Goal: Information Seeking & Learning: Learn about a topic

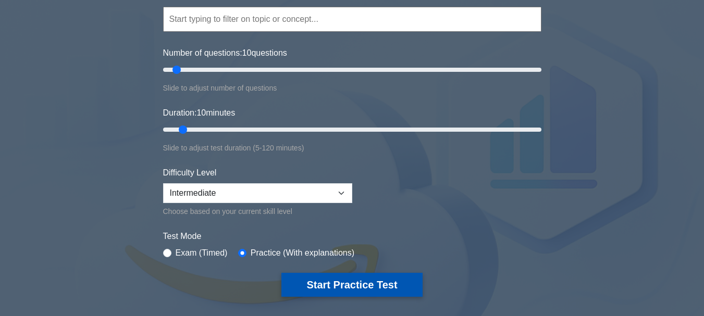
click at [357, 281] on button "Start Practice Test" at bounding box center [351, 285] width 141 height 24
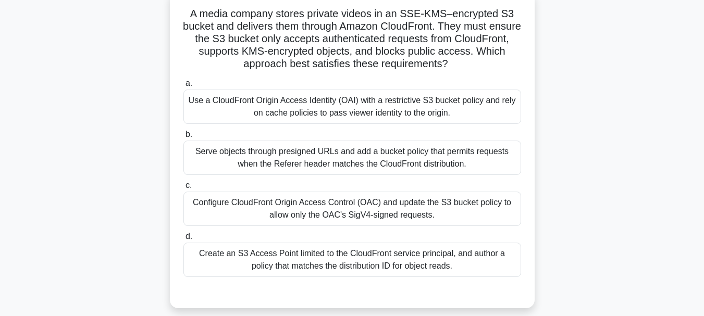
scroll to position [52, 0]
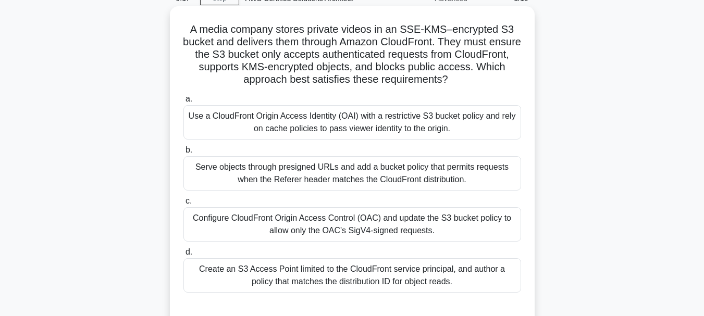
click at [472, 218] on div "Configure CloudFront Origin Access Control (OAC) and update the S3 bucket polic…" at bounding box center [352, 224] width 338 height 34
click at [183, 205] on input "c. Configure CloudFront Origin Access Control (OAC) and update the S3 bucket po…" at bounding box center [183, 201] width 0 height 7
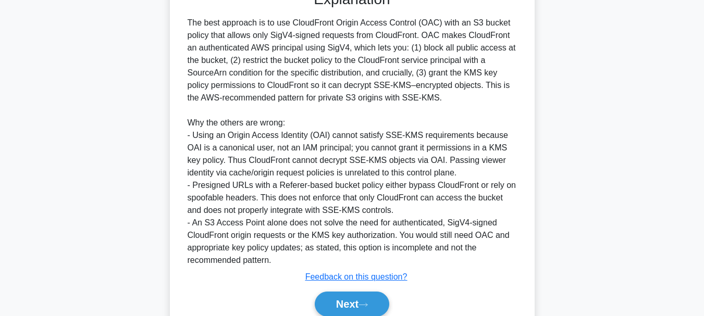
scroll to position [414, 0]
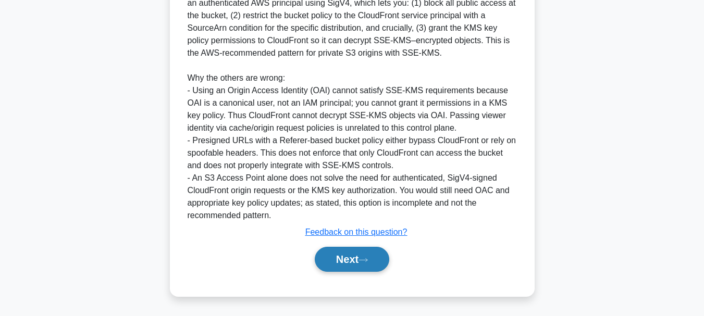
click at [365, 254] on button "Next" at bounding box center [352, 259] width 74 height 25
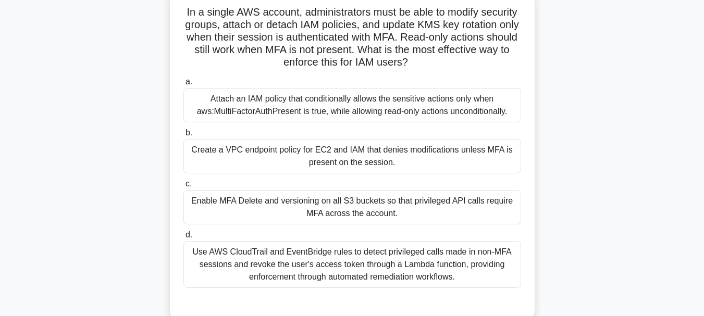
scroll to position [90, 0]
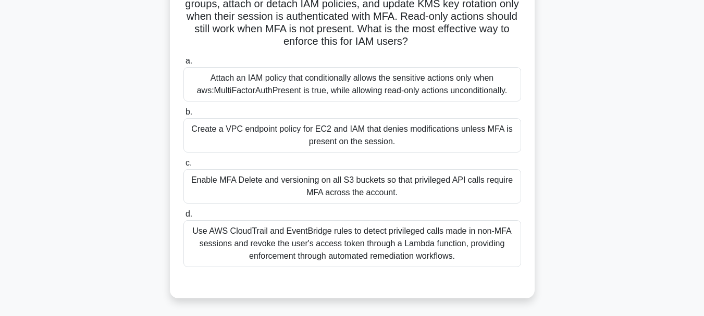
click at [426, 247] on div "Use AWS CloudTrail and EventBridge rules to detect privileged calls made in non…" at bounding box center [352, 243] width 338 height 47
click at [183, 218] on input "d. Use AWS CloudTrail and EventBridge rules to detect privileged calls made in …" at bounding box center [183, 214] width 0 height 7
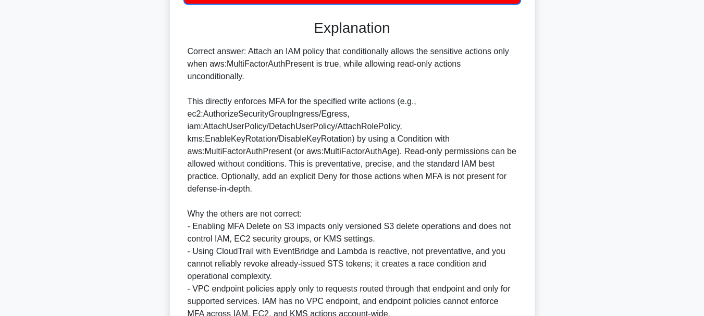
scroll to position [453, 0]
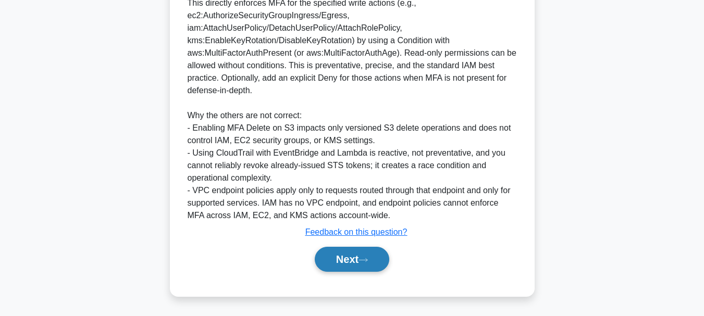
click at [379, 261] on button "Next" at bounding box center [352, 259] width 74 height 25
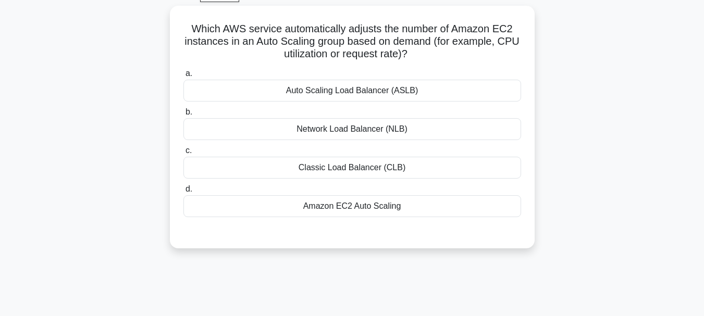
scroll to position [38, 0]
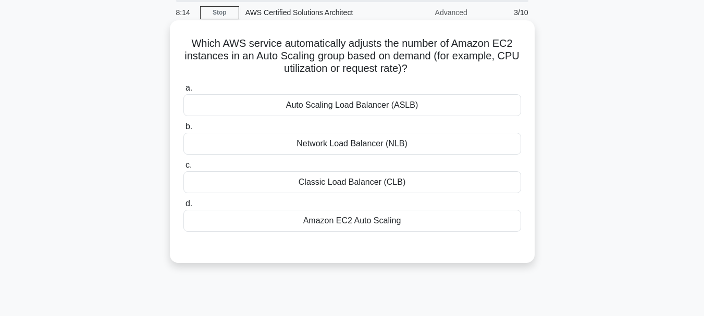
click at [405, 218] on div "Amazon EC2 Auto Scaling" at bounding box center [352, 221] width 338 height 22
click at [183, 207] on input "d. Amazon EC2 Auto Scaling" at bounding box center [183, 204] width 0 height 7
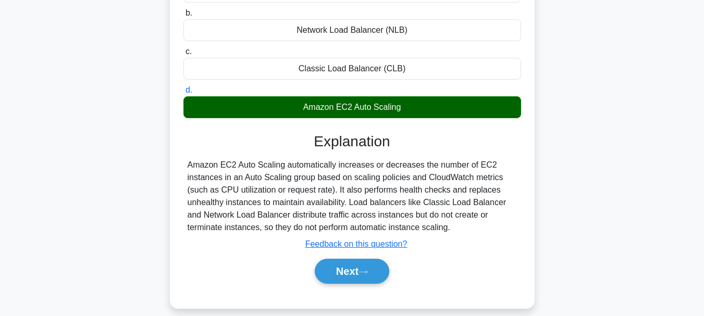
scroll to position [246, 0]
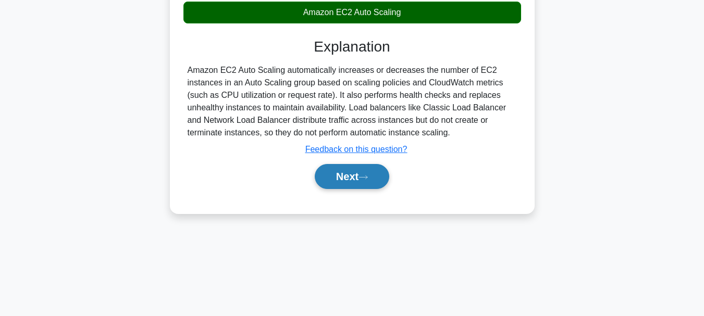
click at [366, 181] on button "Next" at bounding box center [352, 176] width 74 height 25
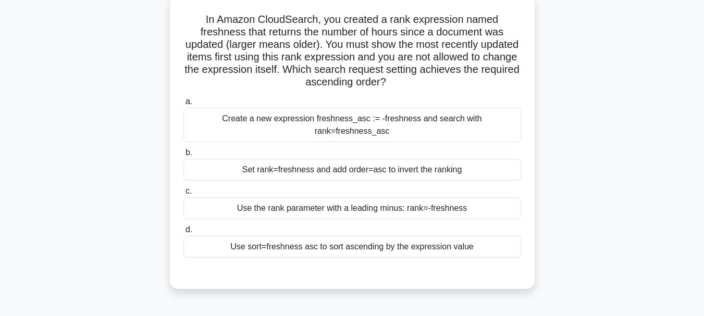
scroll to position [73, 0]
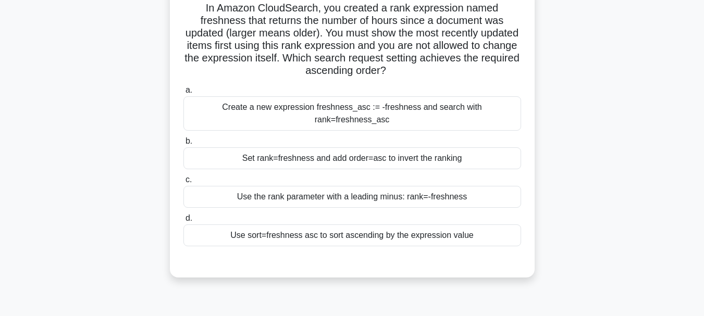
click at [441, 112] on div "Create a new expression freshness_asc := -freshness and search with rank=freshn…" at bounding box center [352, 113] width 338 height 34
click at [183, 94] on input "a. Create a new expression freshness_asc := -freshness and search with rank=fre…" at bounding box center [183, 90] width 0 height 7
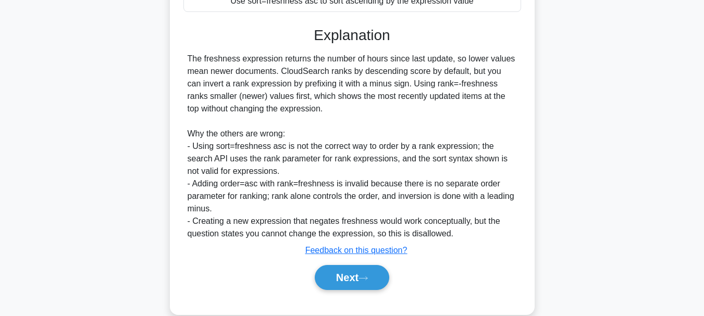
scroll to position [328, 0]
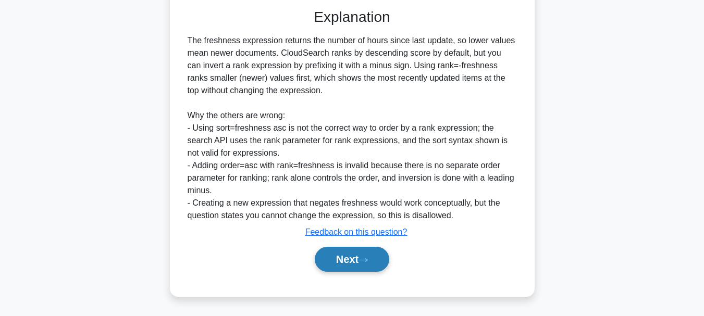
click at [373, 258] on button "Next" at bounding box center [352, 259] width 74 height 25
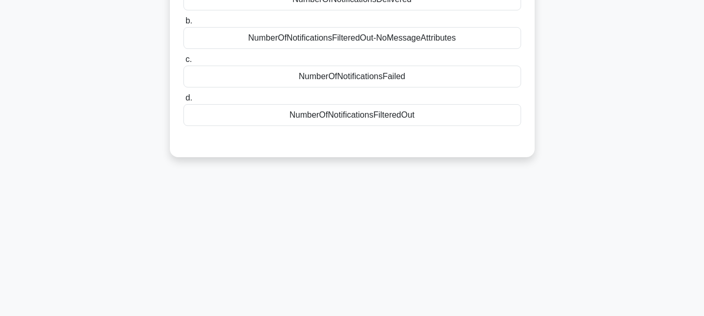
scroll to position [38, 0]
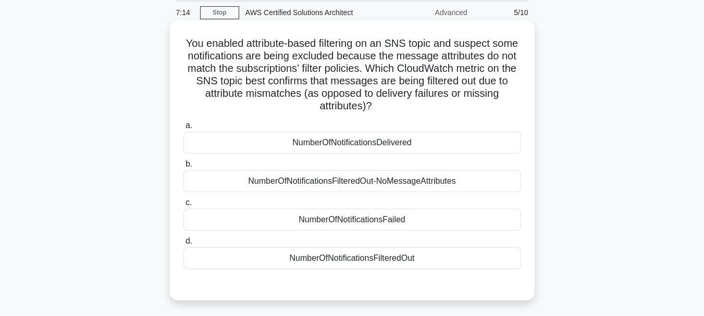
click at [478, 184] on div "NumberOfNotificationsFilteredOut-NoMessageAttributes" at bounding box center [352, 181] width 338 height 22
click at [183, 168] on input "b. NumberOfNotificationsFilteredOut-NoMessageAttributes" at bounding box center [183, 164] width 0 height 7
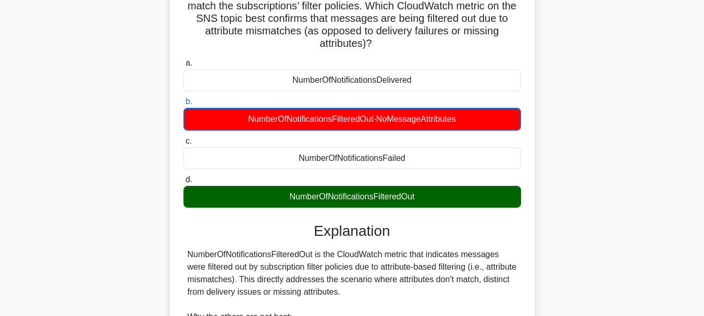
scroll to position [0, 0]
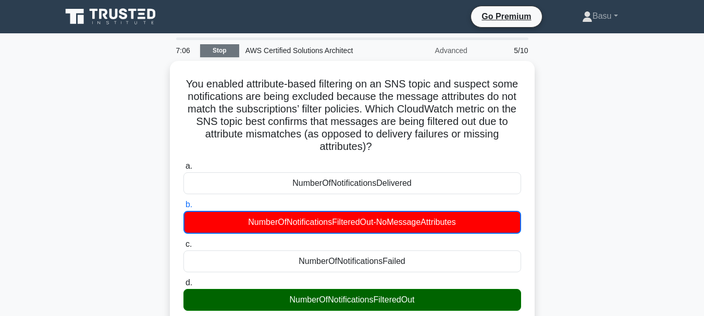
click at [224, 50] on link "Stop" at bounding box center [219, 50] width 39 height 13
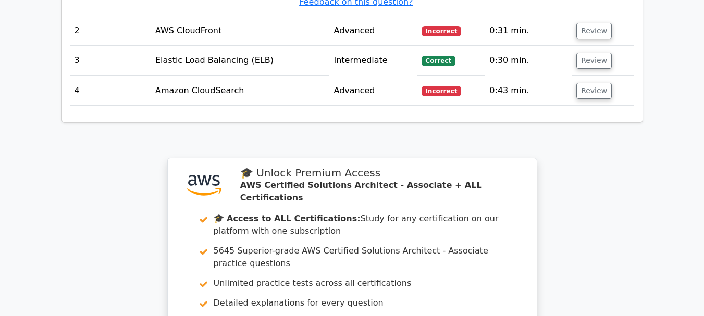
scroll to position [1717, 0]
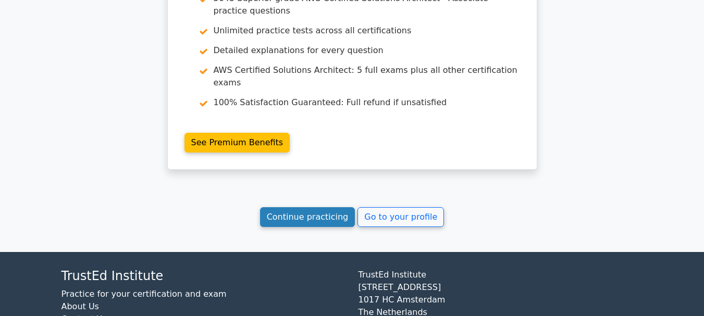
click at [317, 207] on link "Continue practicing" at bounding box center [307, 217] width 95 height 20
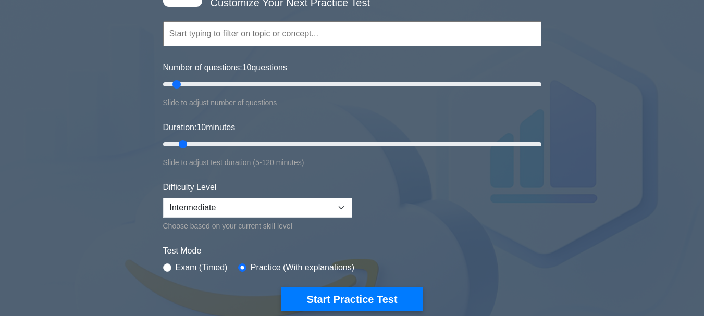
scroll to position [104, 0]
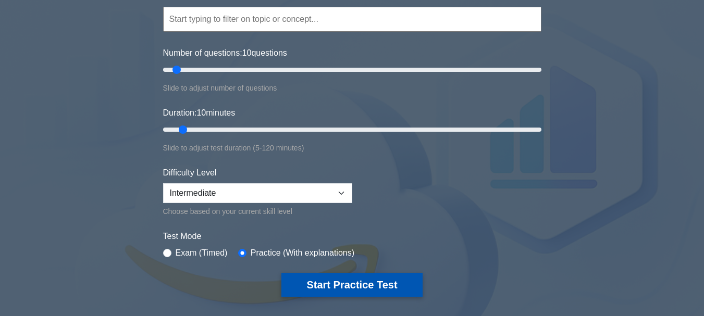
click at [376, 286] on button "Start Practice Test" at bounding box center [351, 285] width 141 height 24
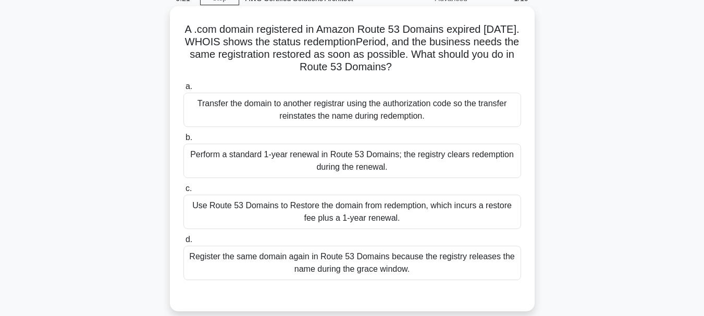
scroll to position [104, 0]
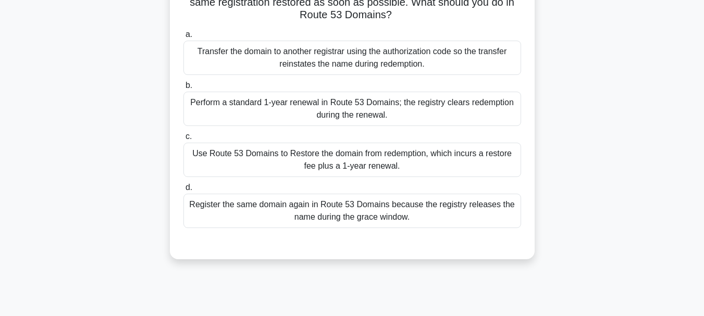
click at [463, 209] on div "Register the same domain again in Route 53 Domains because the registry release…" at bounding box center [352, 211] width 338 height 34
click at [183, 191] on input "d. Register the same domain again in Route 53 Domains because the registry rele…" at bounding box center [183, 187] width 0 height 7
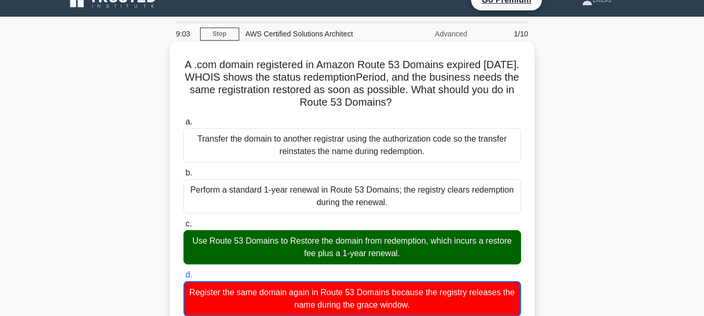
scroll to position [0, 0]
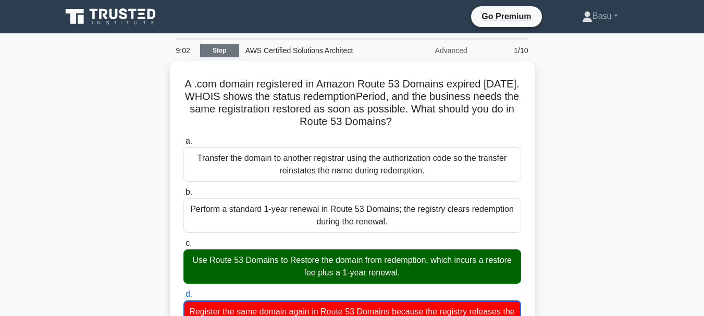
click at [224, 51] on link "Stop" at bounding box center [219, 50] width 39 height 13
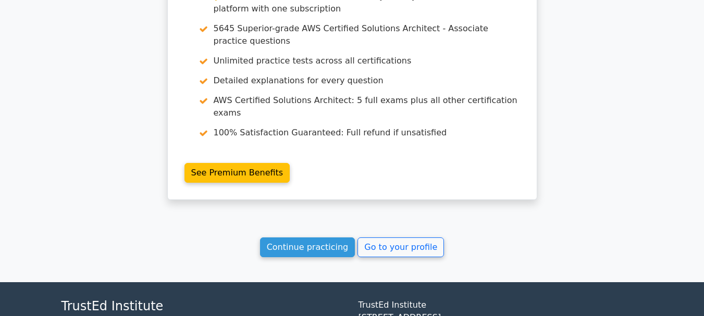
scroll to position [988, 0]
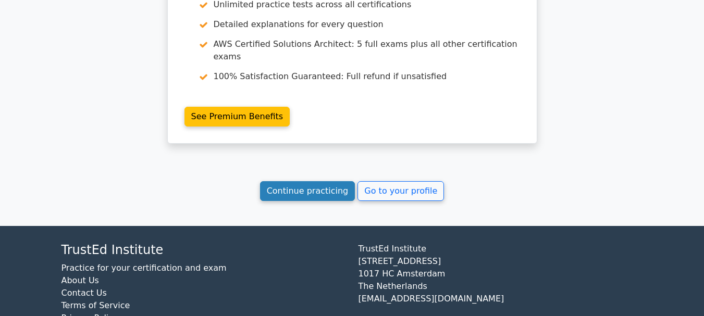
click at [316, 181] on link "Continue practicing" at bounding box center [307, 191] width 95 height 20
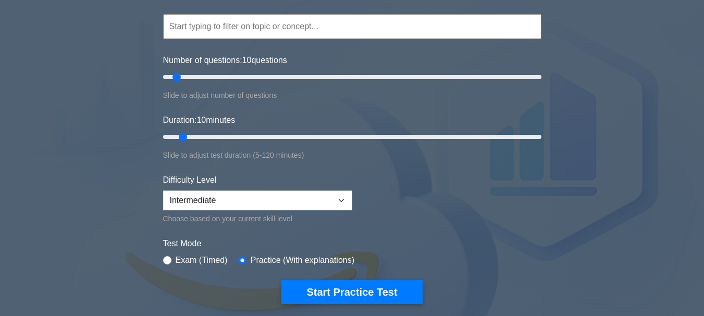
scroll to position [104, 0]
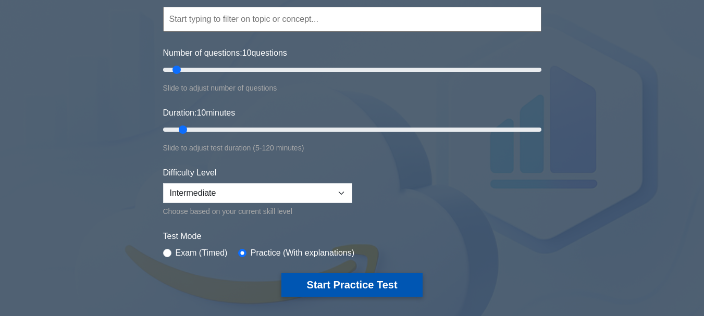
click at [341, 283] on button "Start Practice Test" at bounding box center [351, 285] width 141 height 24
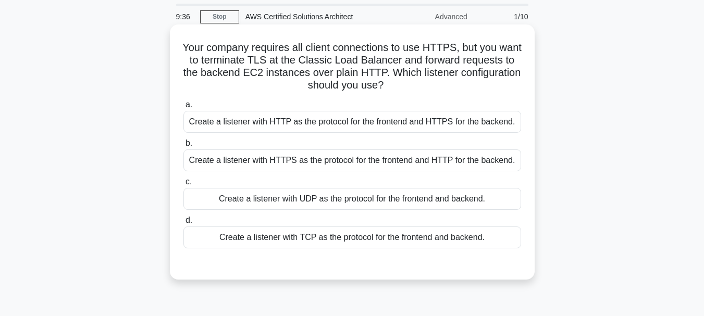
scroll to position [52, 0]
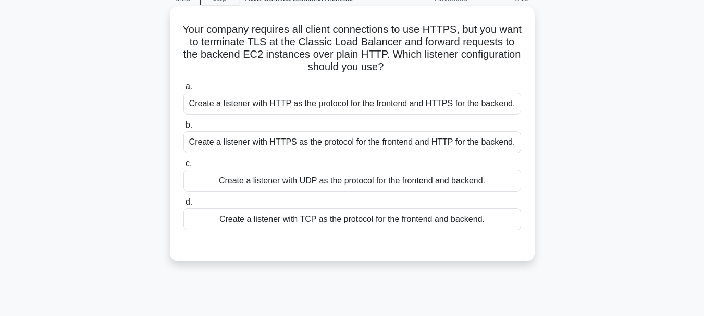
click at [464, 142] on div "Create a listener with HTTPS as the protocol for the frontend and HTTP for the …" at bounding box center [352, 142] width 338 height 22
click at [183, 129] on input "b. Create a listener with HTTPS as the protocol for the frontend and HTTP for t…" at bounding box center [183, 125] width 0 height 7
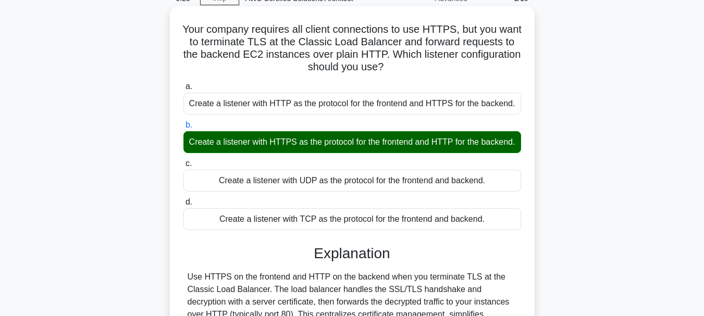
scroll to position [246, 0]
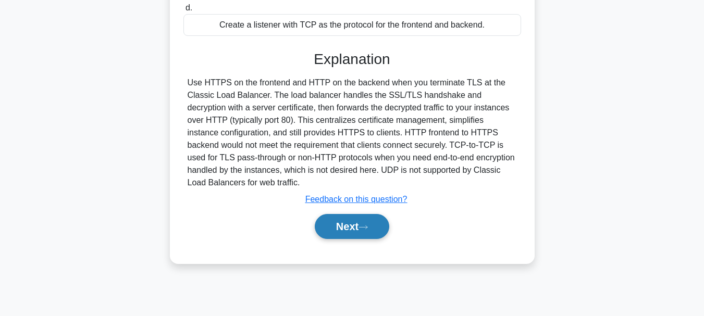
click at [341, 232] on button "Next" at bounding box center [352, 226] width 74 height 25
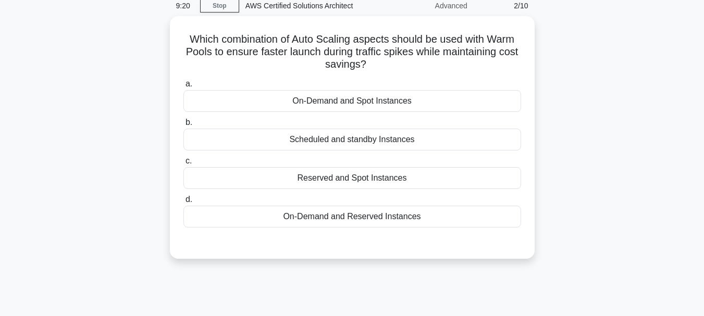
scroll to position [38, 0]
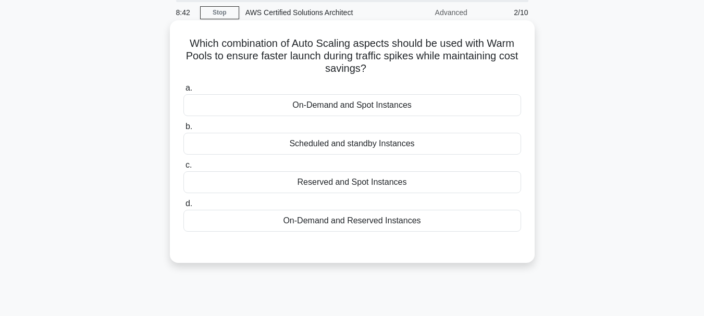
click at [389, 106] on div "On-Demand and Spot Instances" at bounding box center [352, 105] width 338 height 22
click at [183, 92] on input "a. On-Demand and Spot Instances" at bounding box center [183, 88] width 0 height 7
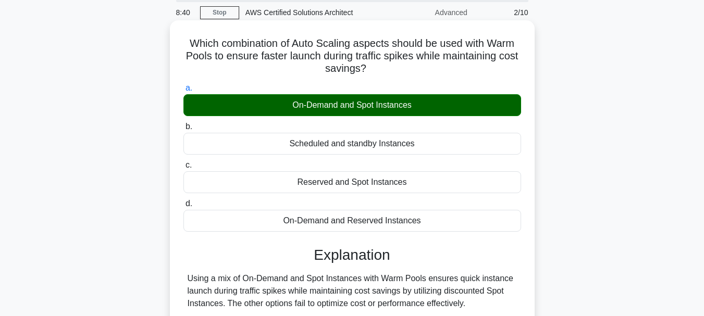
scroll to position [246, 0]
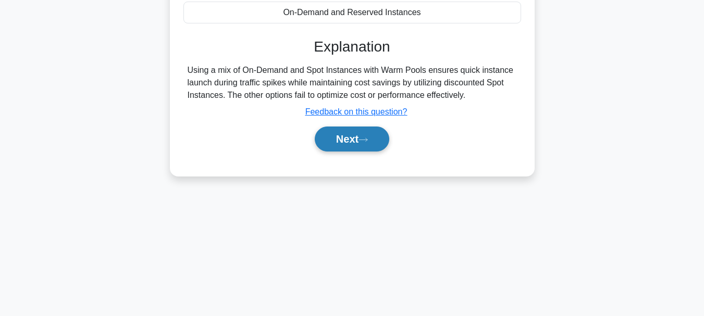
click at [353, 146] on button "Next" at bounding box center [352, 139] width 74 height 25
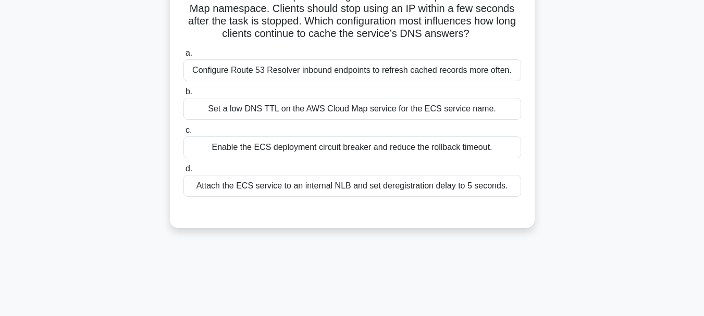
scroll to position [38, 0]
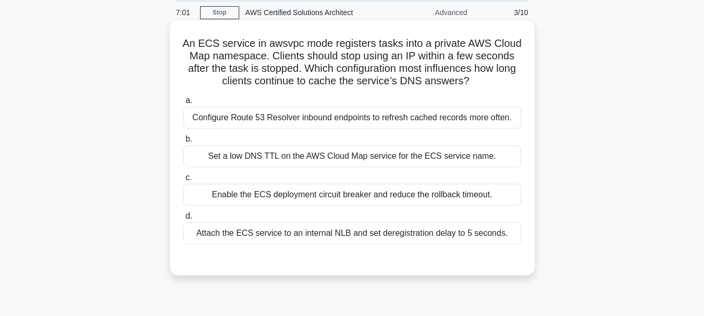
click at [464, 157] on div "Set a low DNS TTL on the AWS Cloud Map service for the ECS service name." at bounding box center [352, 156] width 338 height 22
click at [183, 143] on input "b. Set a low DNS TTL on the AWS Cloud Map service for the ECS service name." at bounding box center [183, 139] width 0 height 7
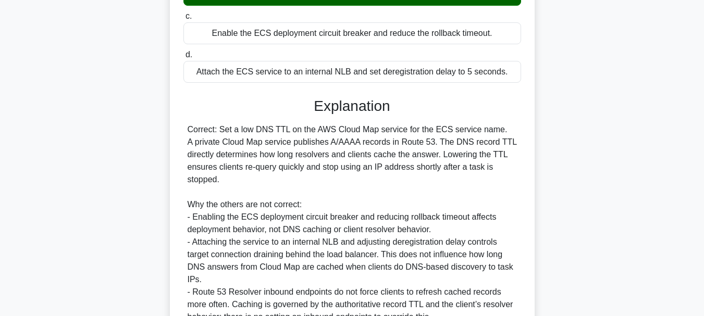
scroll to position [298, 0]
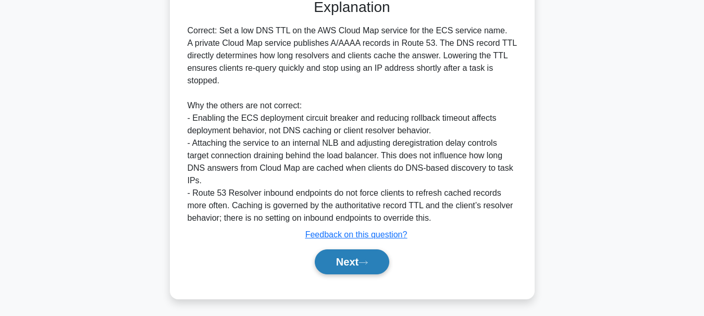
click at [358, 261] on button "Next" at bounding box center [352, 261] width 74 height 25
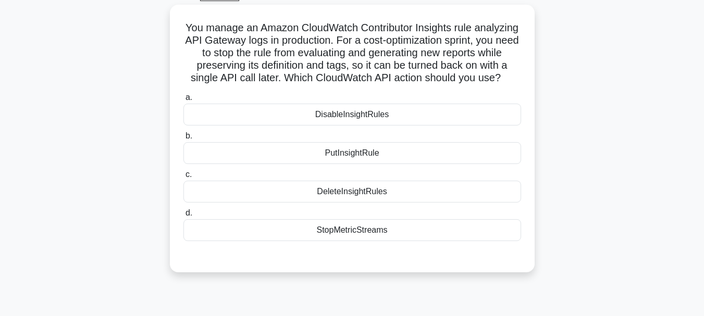
scroll to position [38, 0]
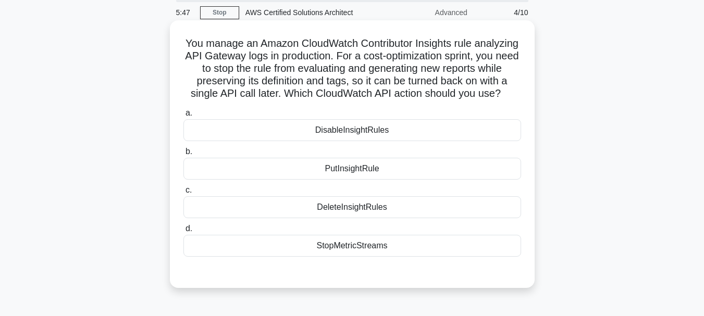
click at [388, 257] on div "StopMetricStreams" at bounding box center [352, 246] width 338 height 22
click at [183, 232] on input "d. StopMetricStreams" at bounding box center [183, 229] width 0 height 7
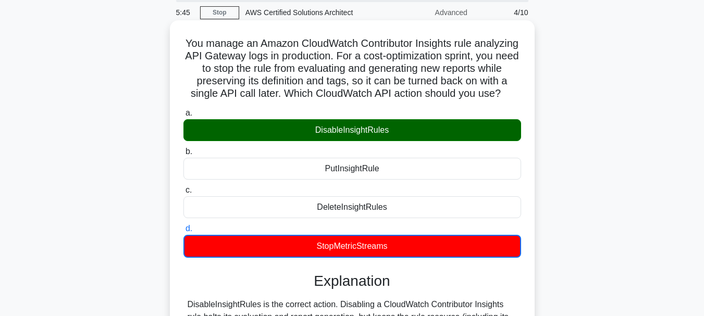
scroll to position [265, 0]
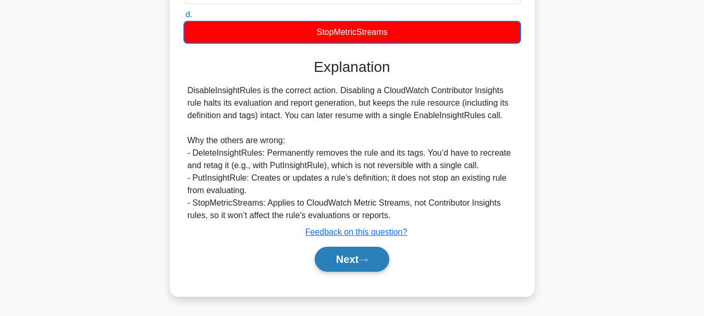
click at [367, 260] on icon at bounding box center [363, 259] width 8 height 3
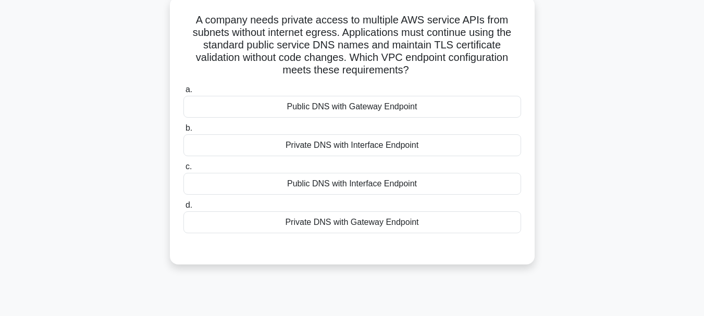
scroll to position [38, 0]
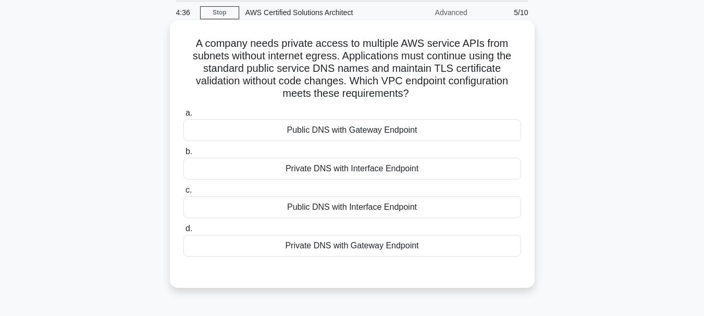
click at [434, 205] on div "Public DNS with Interface Endpoint" at bounding box center [352, 207] width 338 height 22
click at [183, 194] on input "c. Public DNS with Interface Endpoint" at bounding box center [183, 190] width 0 height 7
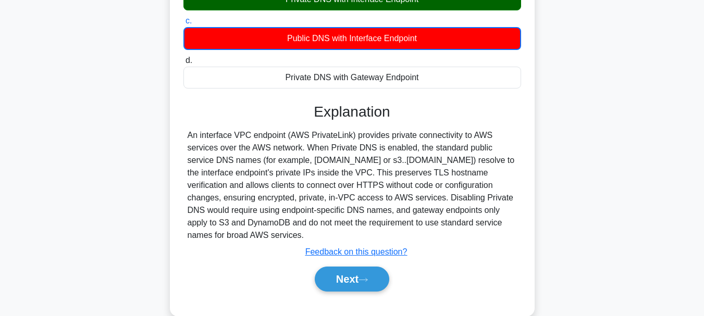
scroll to position [246, 0]
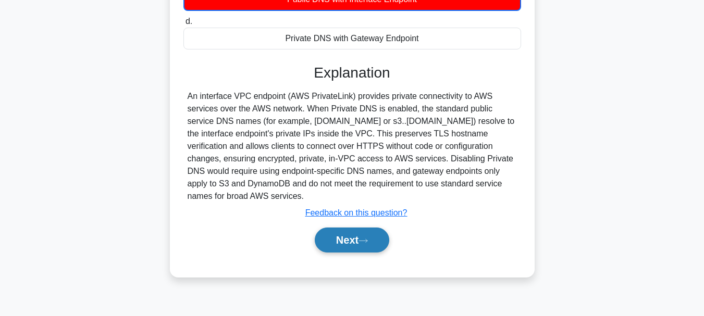
drag, startPoint x: 346, startPoint y: 236, endPoint x: 372, endPoint y: 236, distance: 26.0
click at [346, 235] on button "Next" at bounding box center [352, 240] width 74 height 25
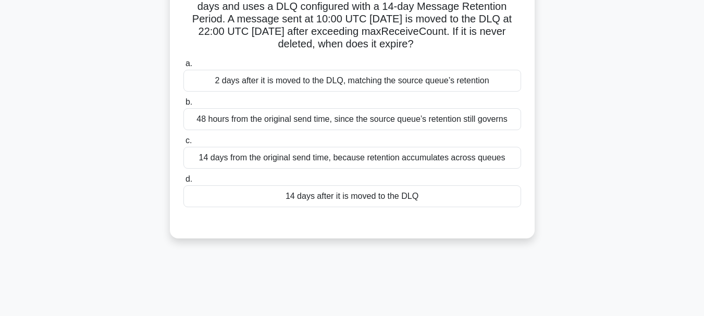
scroll to position [38, 0]
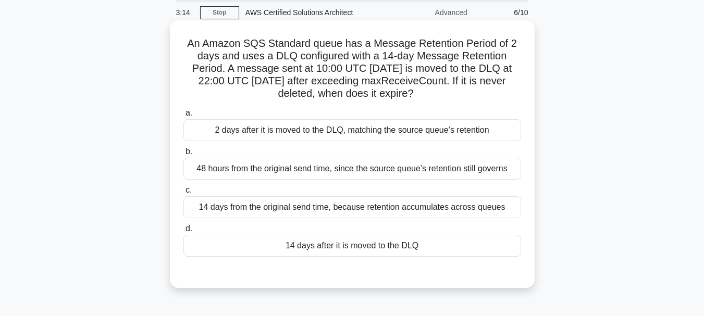
click at [437, 245] on div "14 days after it is moved to the DLQ" at bounding box center [352, 246] width 338 height 22
click at [183, 232] on input "d. 14 days after it is moved to the DLQ" at bounding box center [183, 229] width 0 height 7
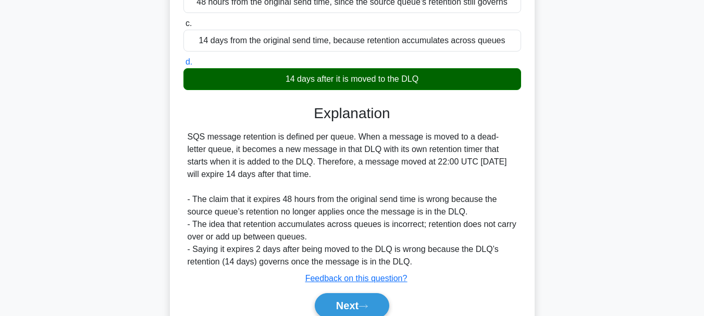
scroll to position [252, 0]
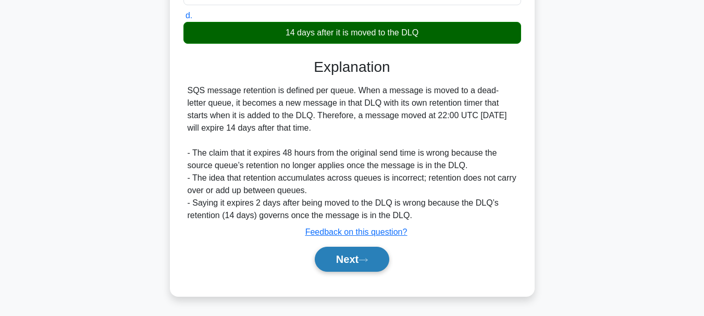
click at [353, 256] on button "Next" at bounding box center [352, 259] width 74 height 25
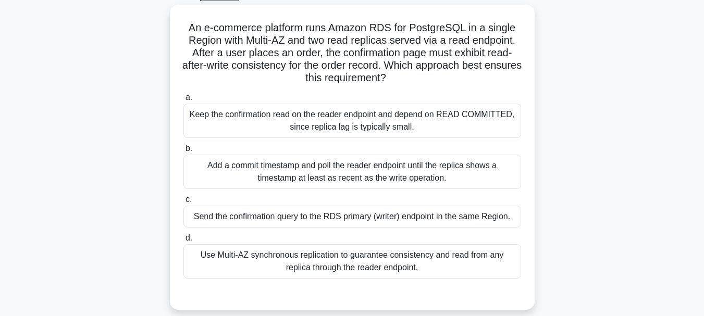
scroll to position [38, 0]
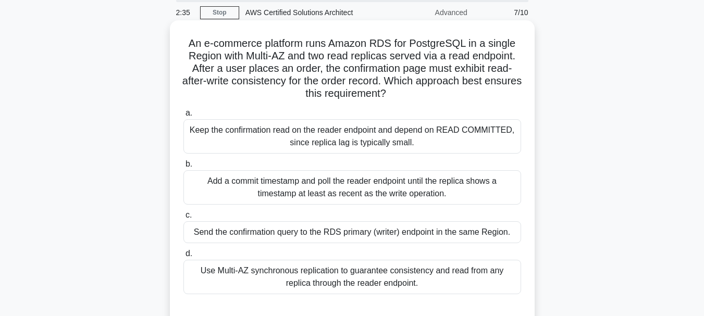
click at [455, 276] on div "Use Multi-AZ synchronous replication to guarantee consistency and read from any…" at bounding box center [352, 277] width 338 height 34
click at [183, 257] on input "d. Use Multi-AZ synchronous replication to guarantee consistency and read from …" at bounding box center [183, 254] width 0 height 7
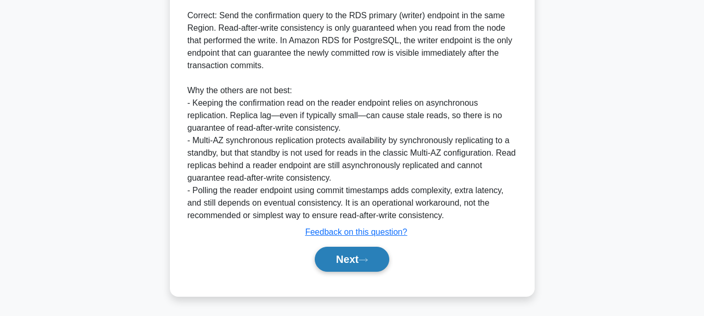
click at [363, 259] on icon at bounding box center [362, 260] width 9 height 6
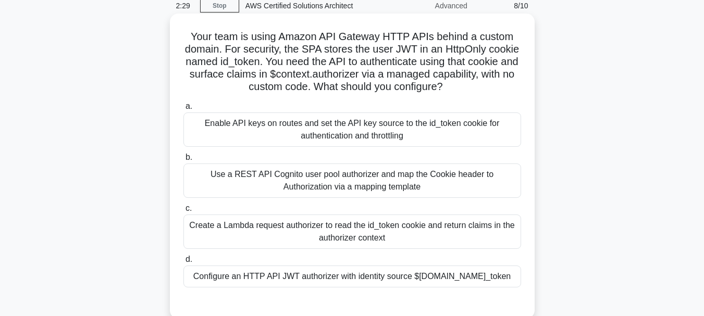
scroll to position [90, 0]
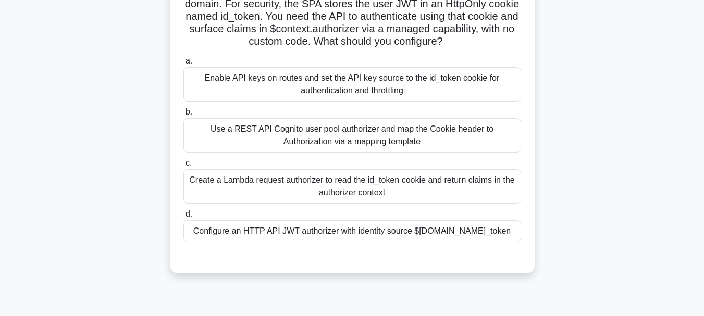
click at [395, 90] on div "Enable API keys on routes and set the API key source to the id_token cookie for…" at bounding box center [352, 84] width 338 height 34
click at [183, 65] on input "a. Enable API keys on routes and set the API key source to the id_token cookie …" at bounding box center [183, 61] width 0 height 7
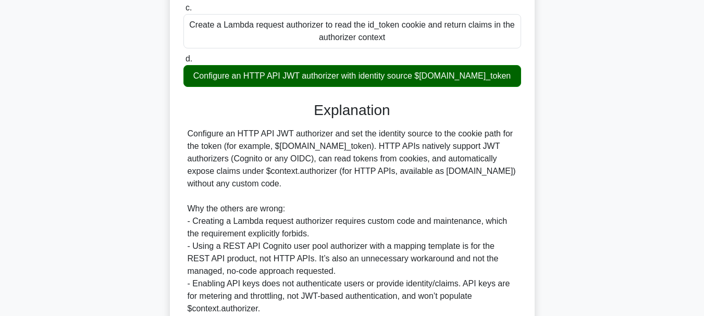
scroll to position [340, 0]
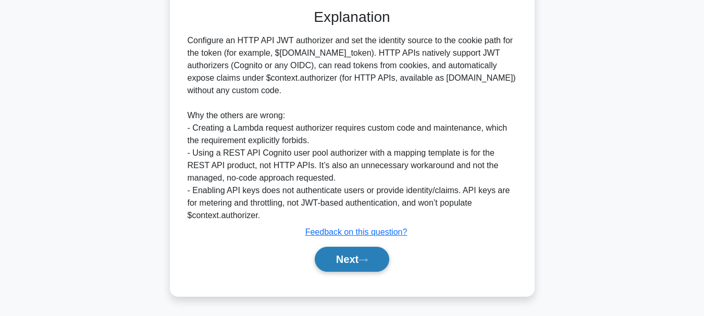
click at [367, 260] on icon at bounding box center [362, 260] width 9 height 6
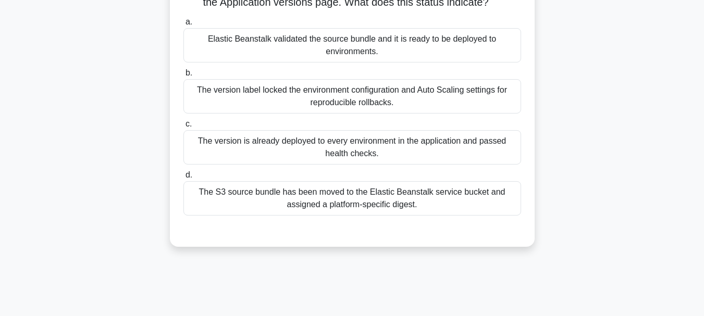
scroll to position [90, 0]
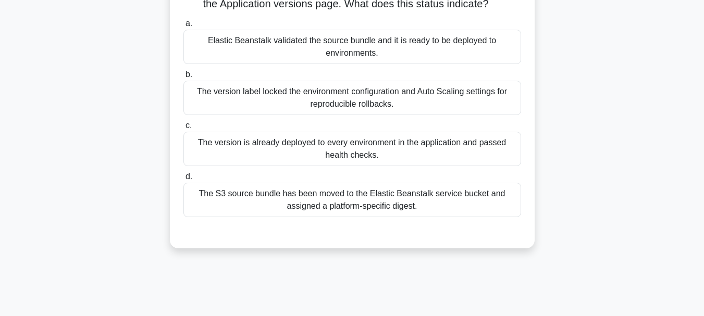
click at [421, 203] on div "The S3 source bundle has been moved to the Elastic Beanstalk service bucket and…" at bounding box center [352, 200] width 338 height 34
click at [183, 180] on input "d. The S3 source bundle has been moved to the Elastic Beanstalk service bucket …" at bounding box center [183, 176] width 0 height 7
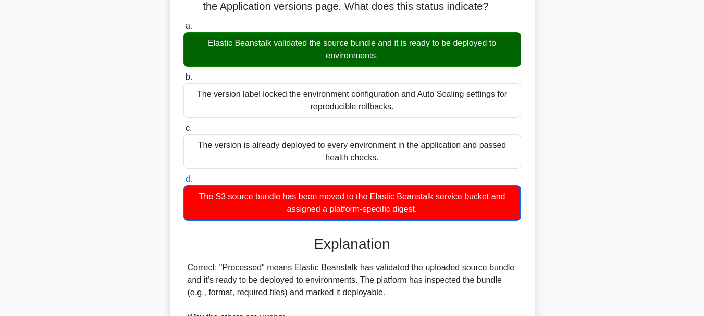
scroll to position [290, 0]
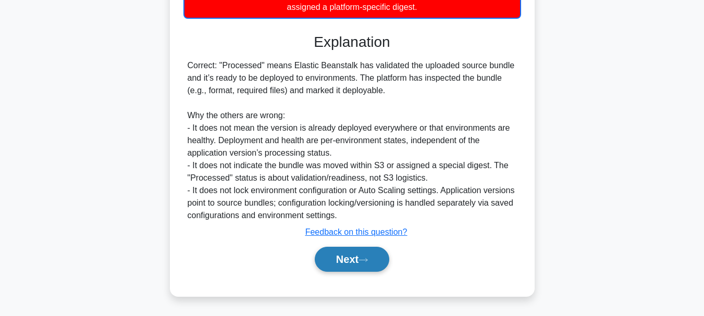
click at [367, 260] on icon at bounding box center [363, 259] width 8 height 3
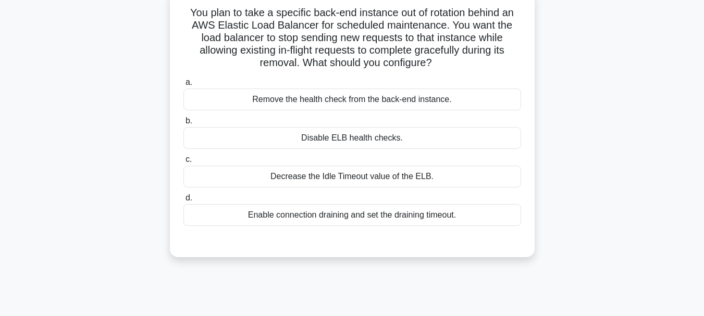
scroll to position [90, 0]
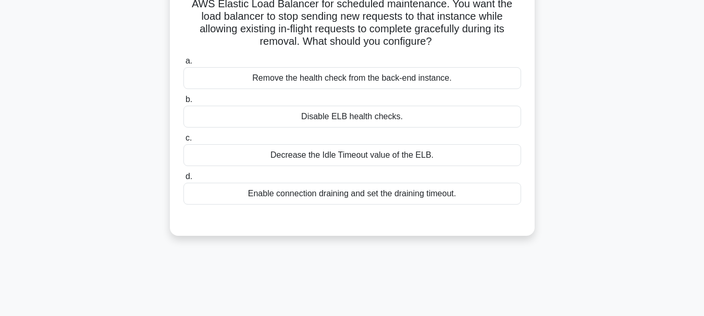
click at [408, 77] on div "Remove the health check from the back-end instance." at bounding box center [352, 78] width 338 height 22
click at [183, 65] on input "a. Remove the health check from the back-end instance." at bounding box center [183, 61] width 0 height 7
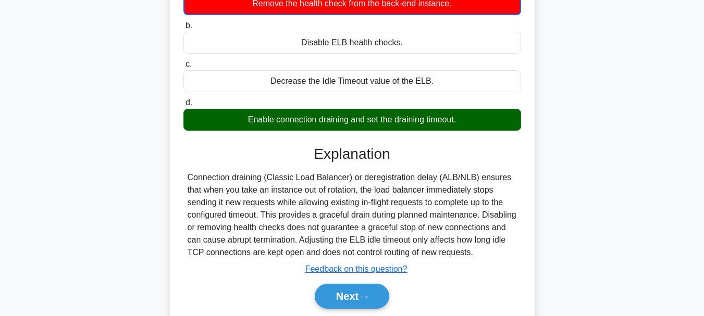
scroll to position [246, 0]
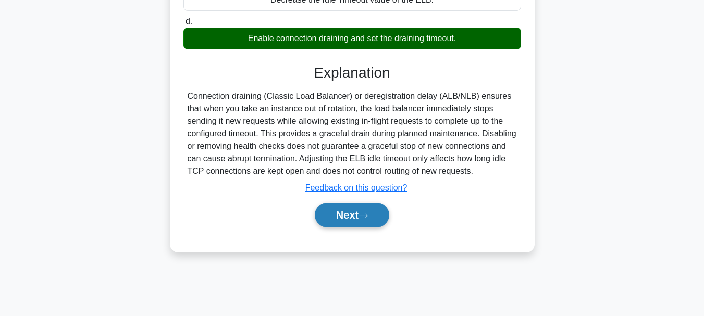
click at [348, 225] on button "Next" at bounding box center [352, 215] width 74 height 25
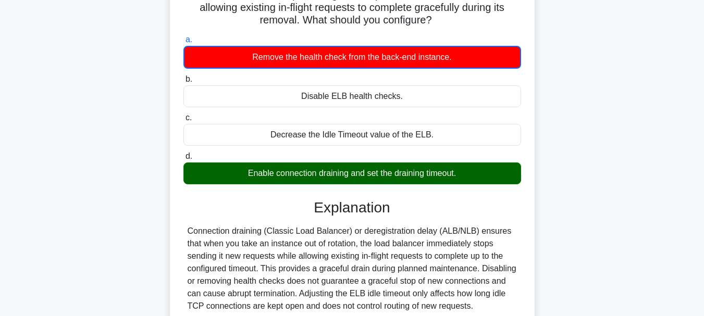
scroll to position [38, 0]
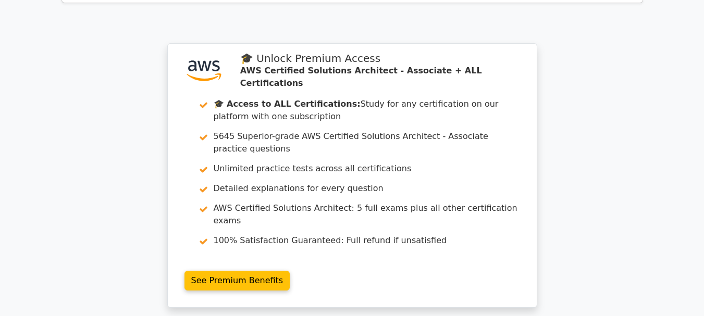
scroll to position [1869, 0]
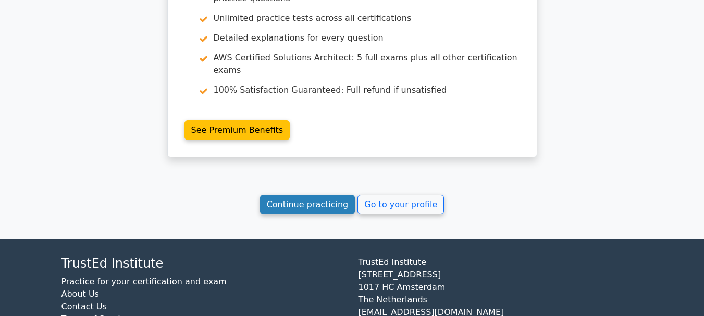
click at [321, 195] on link "Continue practicing" at bounding box center [307, 205] width 95 height 20
